Goal: Information Seeking & Learning: Compare options

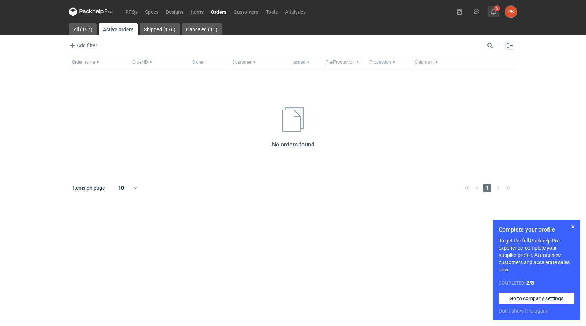
click at [491, 12] on icon at bounding box center [494, 12] width 6 height 6
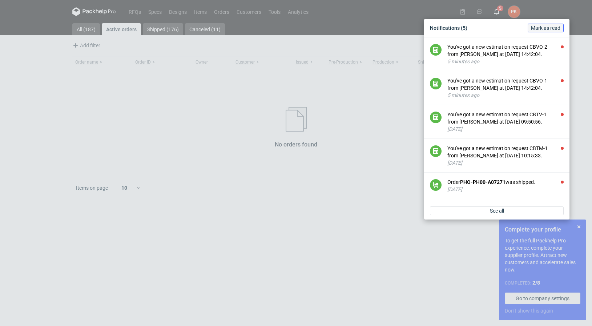
click at [538, 29] on span "Mark as read" at bounding box center [545, 27] width 29 height 5
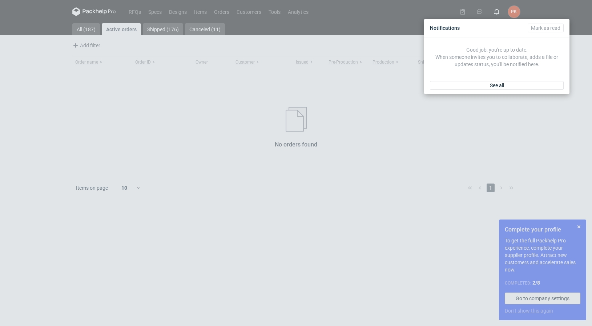
click at [9, 92] on div "Notifications [PERSON_NAME] as read Good job, you're up to date. When someone i…" at bounding box center [296, 163] width 592 height 326
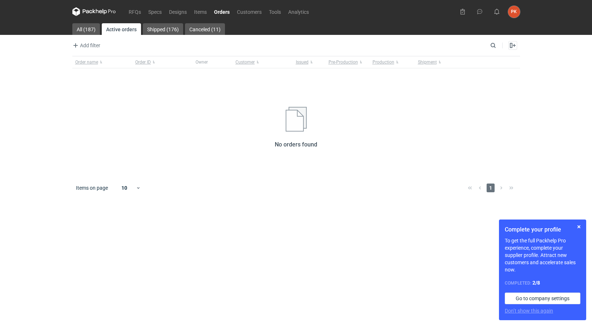
click at [130, 5] on nav "RFQs Specs Designs Items Orders Customers Tools Analytics" at bounding box center [192, 11] width 240 height 23
click at [133, 9] on link "RFQs" at bounding box center [135, 11] width 20 height 9
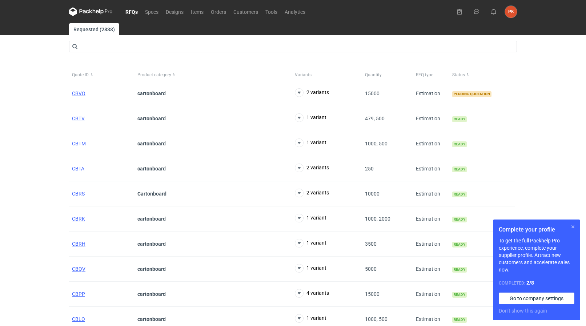
click at [573, 225] on button "button" at bounding box center [573, 227] width 9 height 9
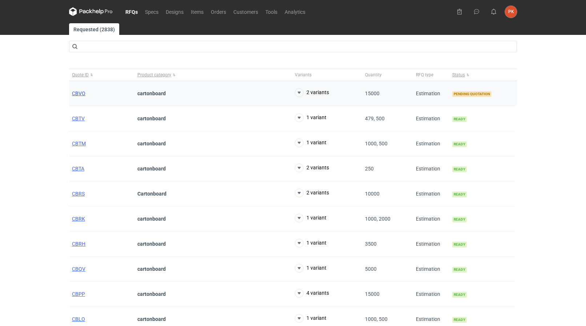
click at [78, 93] on span "CBVO" at bounding box center [78, 94] width 13 height 6
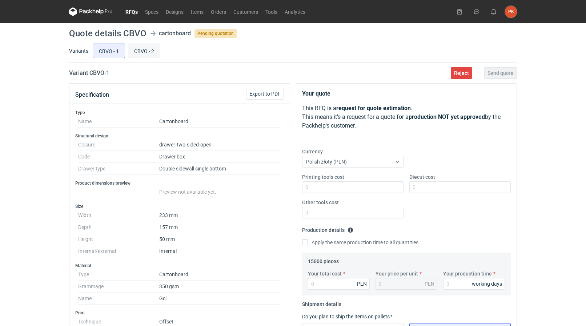
click at [149, 50] on input "CBVO - 2" at bounding box center [144, 51] width 32 height 14
radio input "true"
click at [106, 52] on input "CBVO - 1" at bounding box center [109, 51] width 32 height 14
radio input "true"
click at [141, 53] on input "CBVO - 2" at bounding box center [144, 51] width 32 height 14
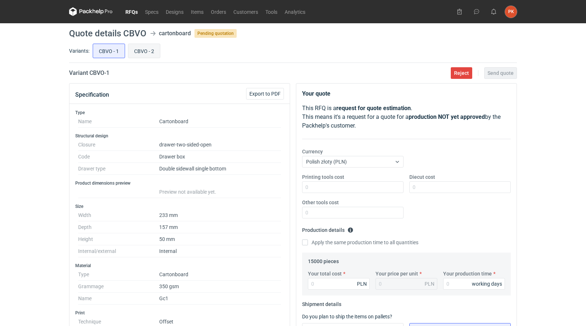
radio input "true"
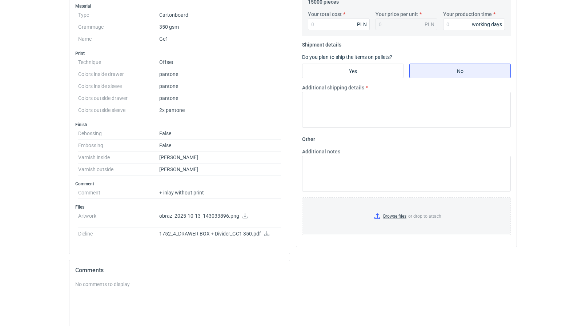
click at [244, 216] on icon at bounding box center [245, 215] width 5 height 5
